Goal: Navigation & Orientation: Find specific page/section

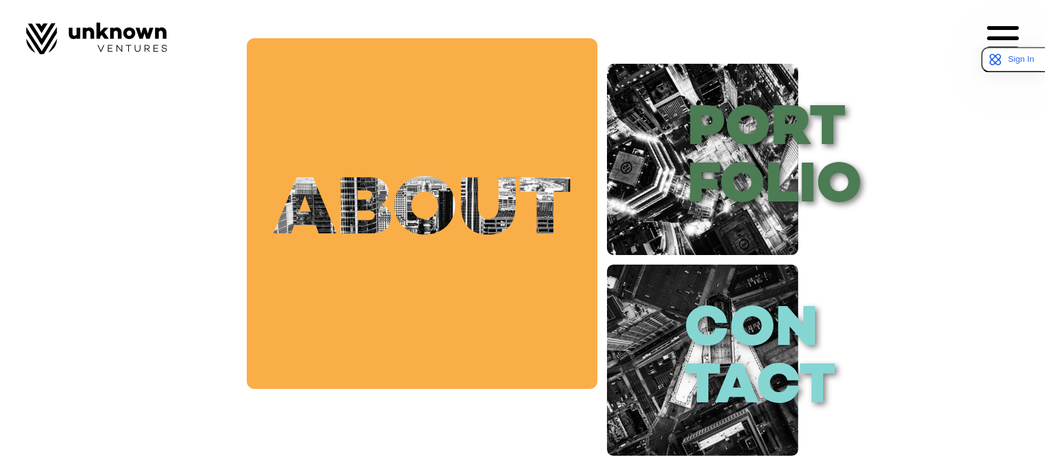
click at [350, 221] on link "about" at bounding box center [422, 213] width 351 height 351
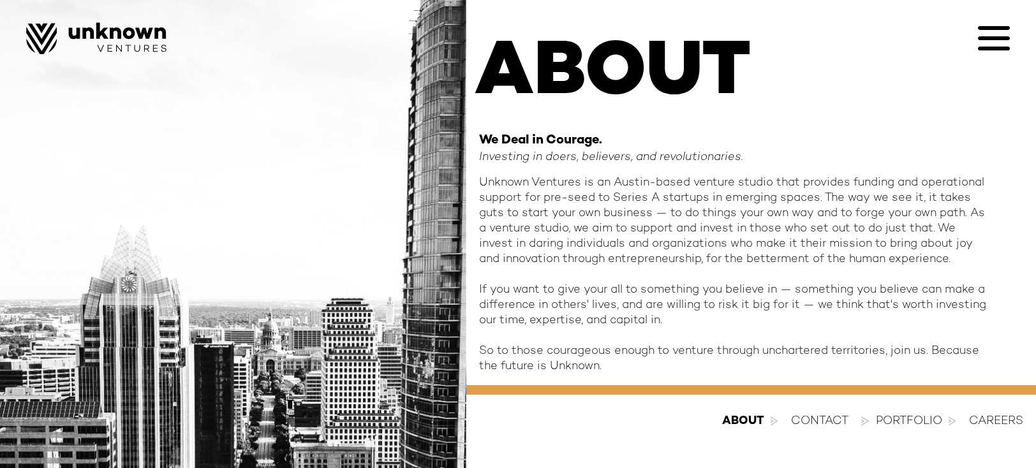
scroll to position [81, 0]
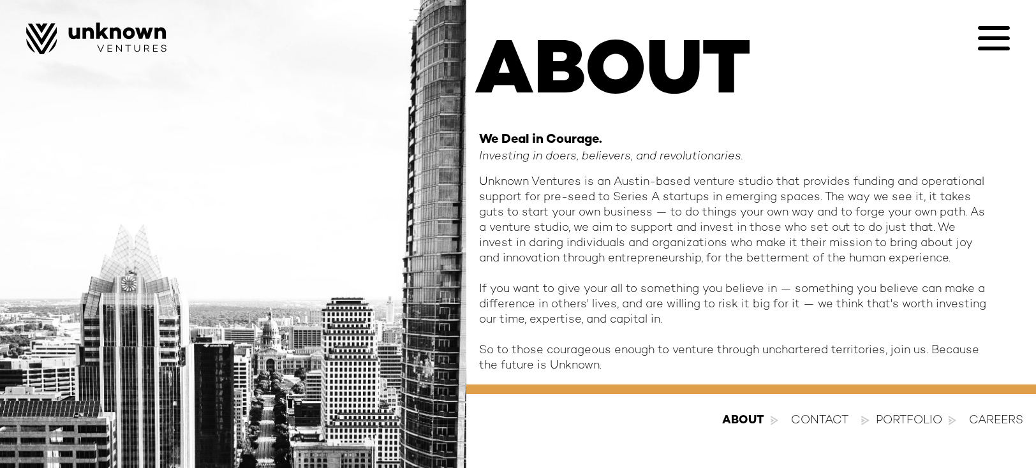
click at [987, 34] on icon at bounding box center [994, 38] width 32 height 32
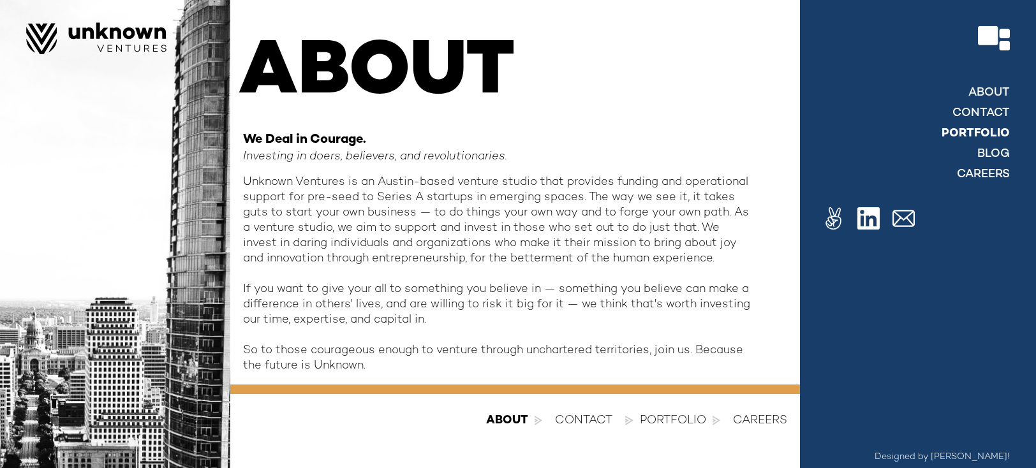
click at [983, 132] on link "Portfolio" at bounding box center [975, 133] width 68 height 15
